Goal: Information Seeking & Learning: Learn about a topic

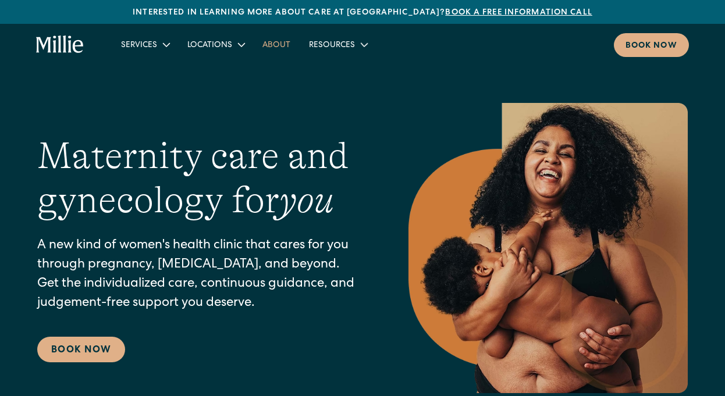
click at [283, 47] on link "About" at bounding box center [276, 44] width 47 height 19
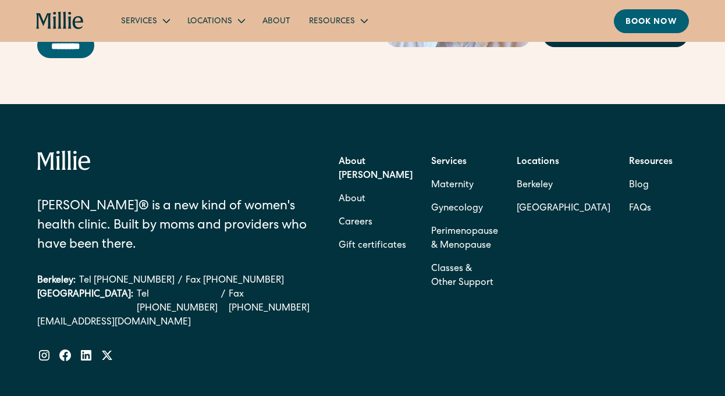
scroll to position [3650, 0]
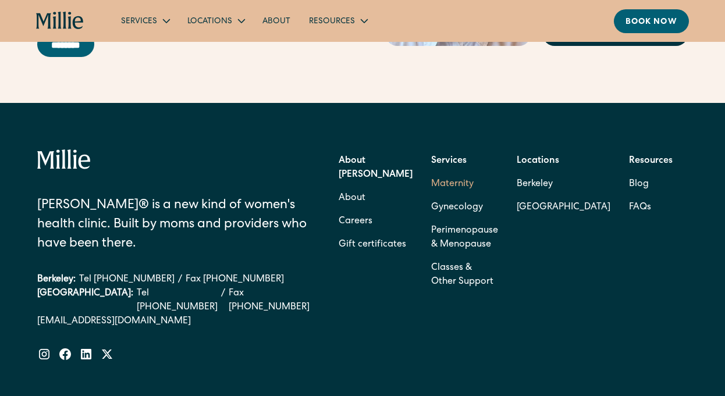
click at [464, 196] on link "Maternity" at bounding box center [452, 184] width 42 height 23
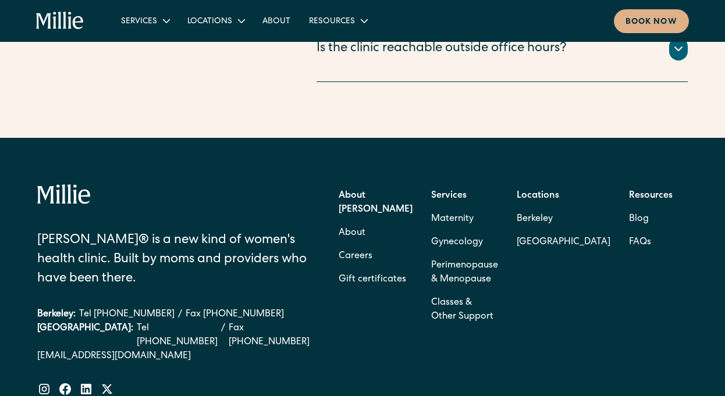
scroll to position [4697, 0]
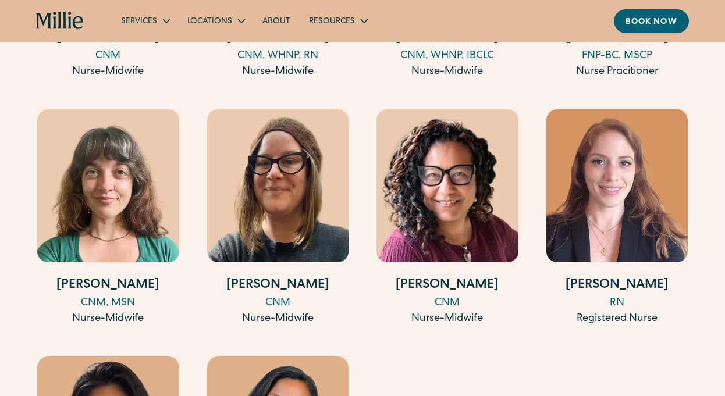
scroll to position [1723, 0]
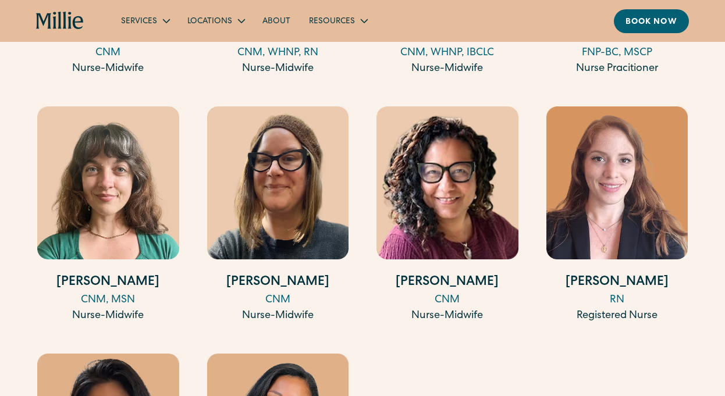
click at [297, 273] on h4 "[PERSON_NAME]" at bounding box center [278, 282] width 142 height 19
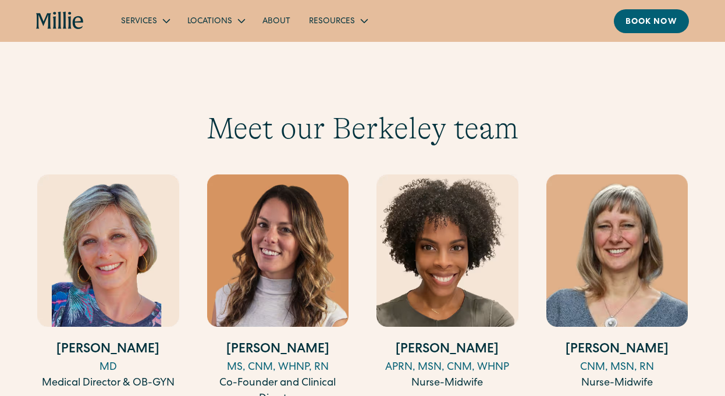
scroll to position [1132, 0]
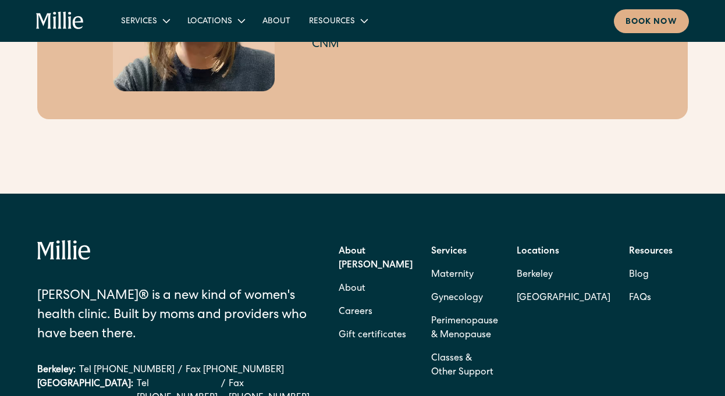
scroll to position [236, 0]
